Goal: Task Accomplishment & Management: Use online tool/utility

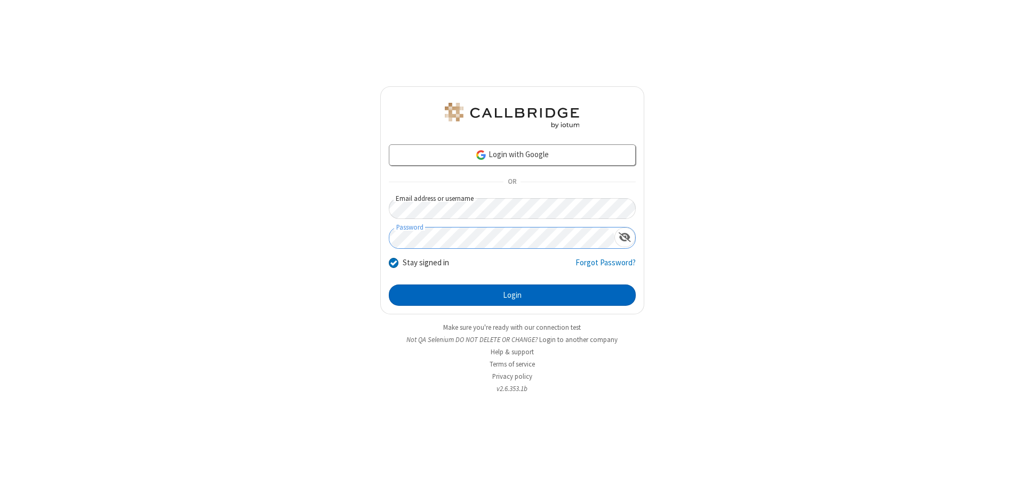
click at [512, 295] on button "Login" at bounding box center [512, 295] width 247 height 21
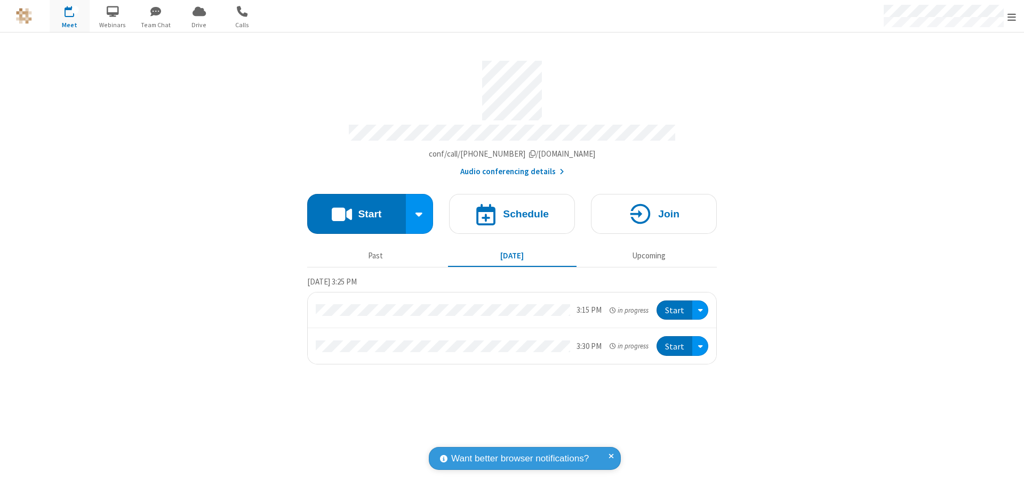
click at [356, 209] on button "Start" at bounding box center [356, 214] width 99 height 40
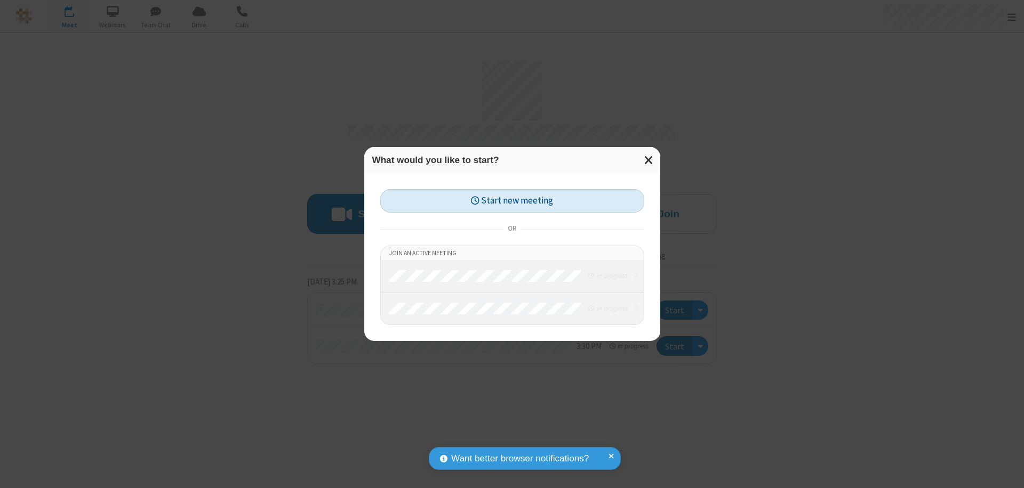
click at [512, 201] on button "Start new meeting" at bounding box center [512, 201] width 264 height 24
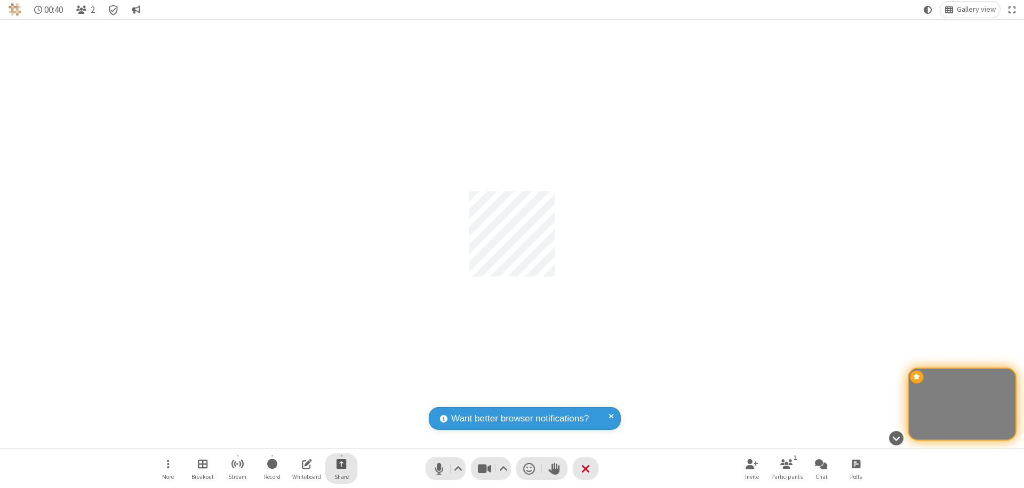
click at [341, 464] on span "Start sharing" at bounding box center [341, 463] width 10 height 13
click at [298, 438] on span "Share my screen" at bounding box center [298, 439] width 12 height 9
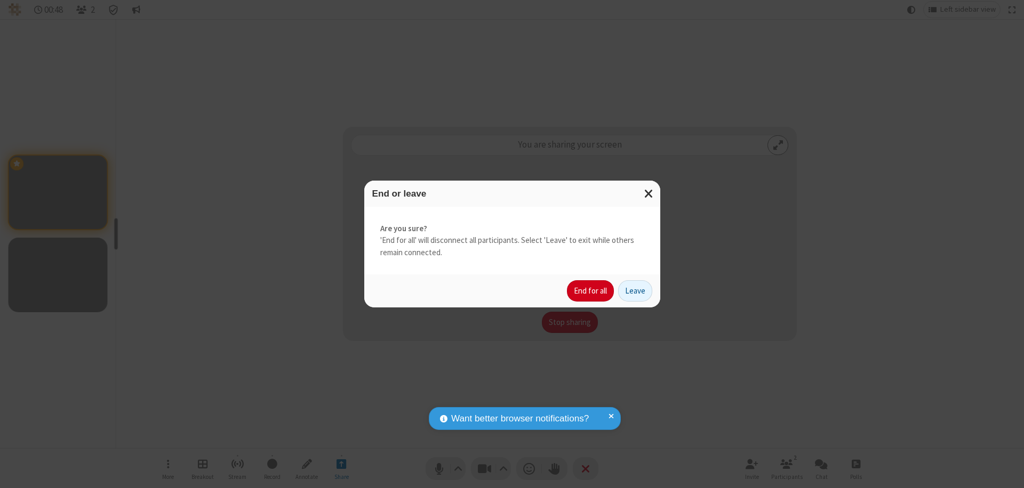
click at [591, 291] on button "End for all" at bounding box center [590, 290] width 47 height 21
